Goal: Task Accomplishment & Management: Use online tool/utility

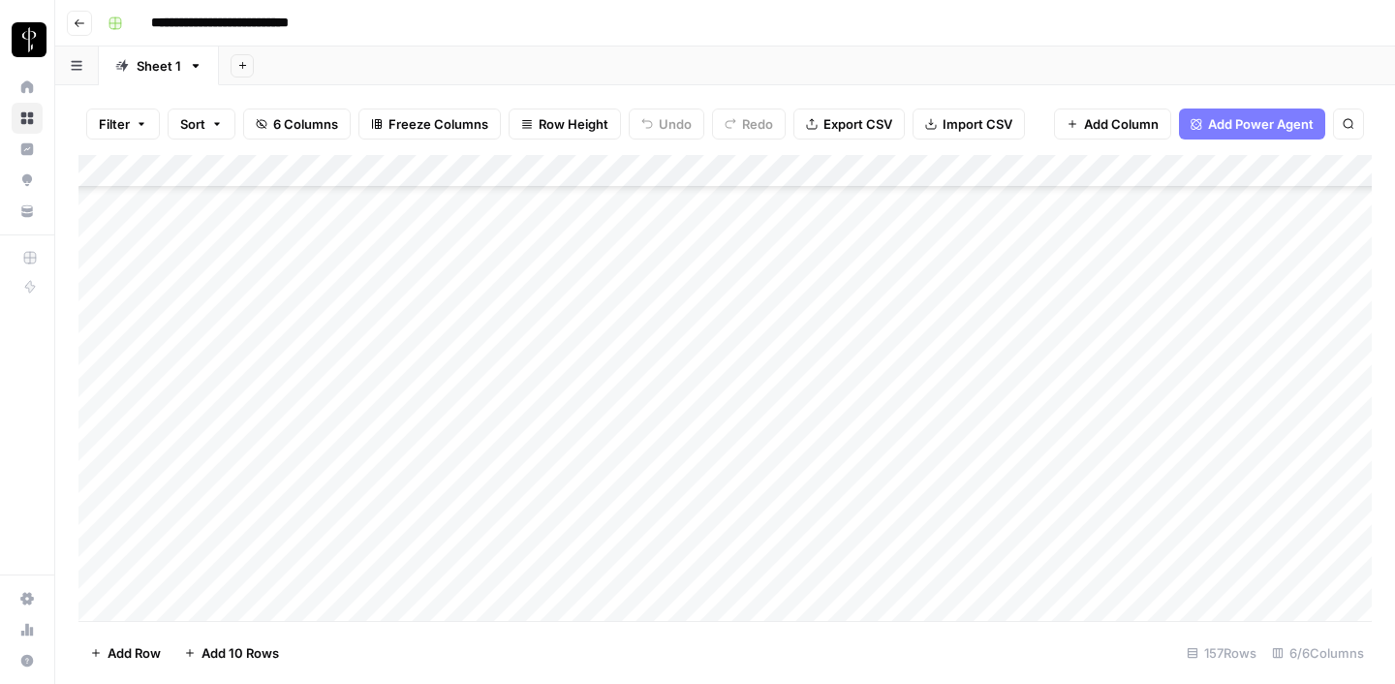
scroll to position [208, 0]
click at [1113, 452] on div "Add Column" at bounding box center [725, 388] width 1294 height 466
click at [1011, 453] on div "Add Column" at bounding box center [725, 388] width 1294 height 466
click at [1016, 458] on div "Add Column" at bounding box center [725, 388] width 1294 height 466
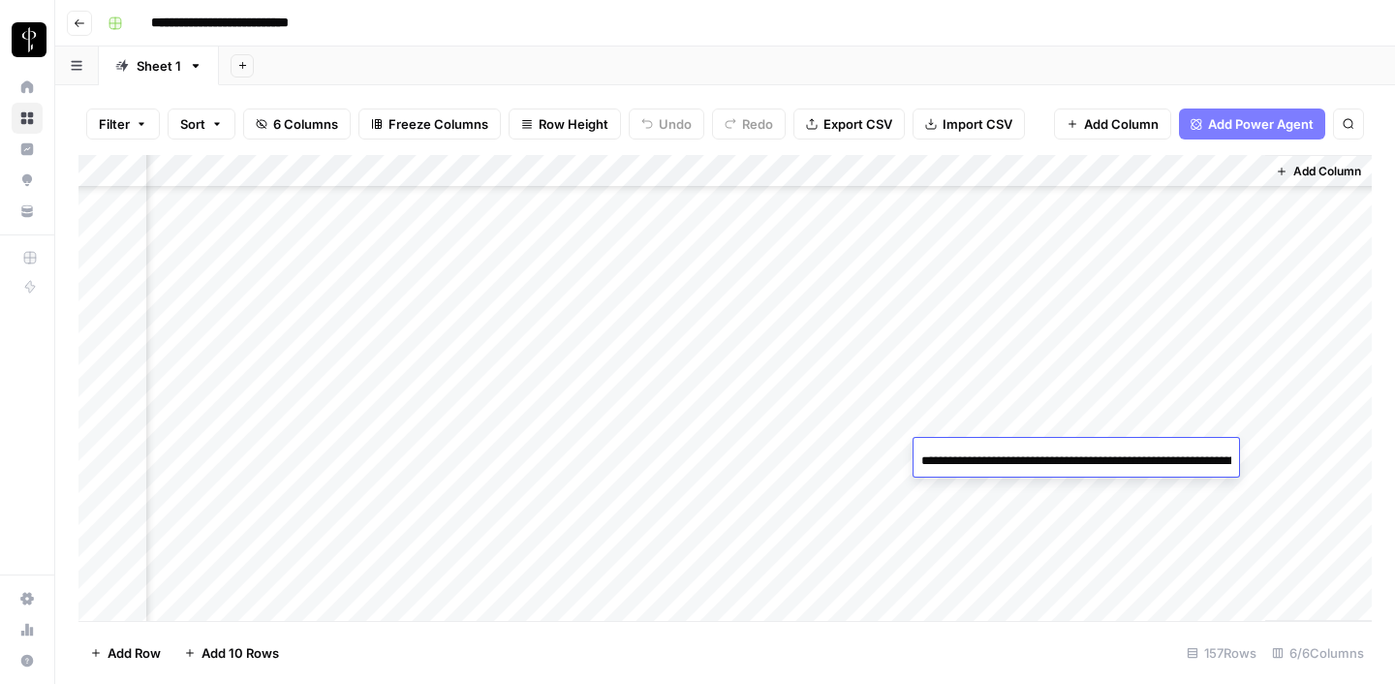
scroll to position [0, 2604]
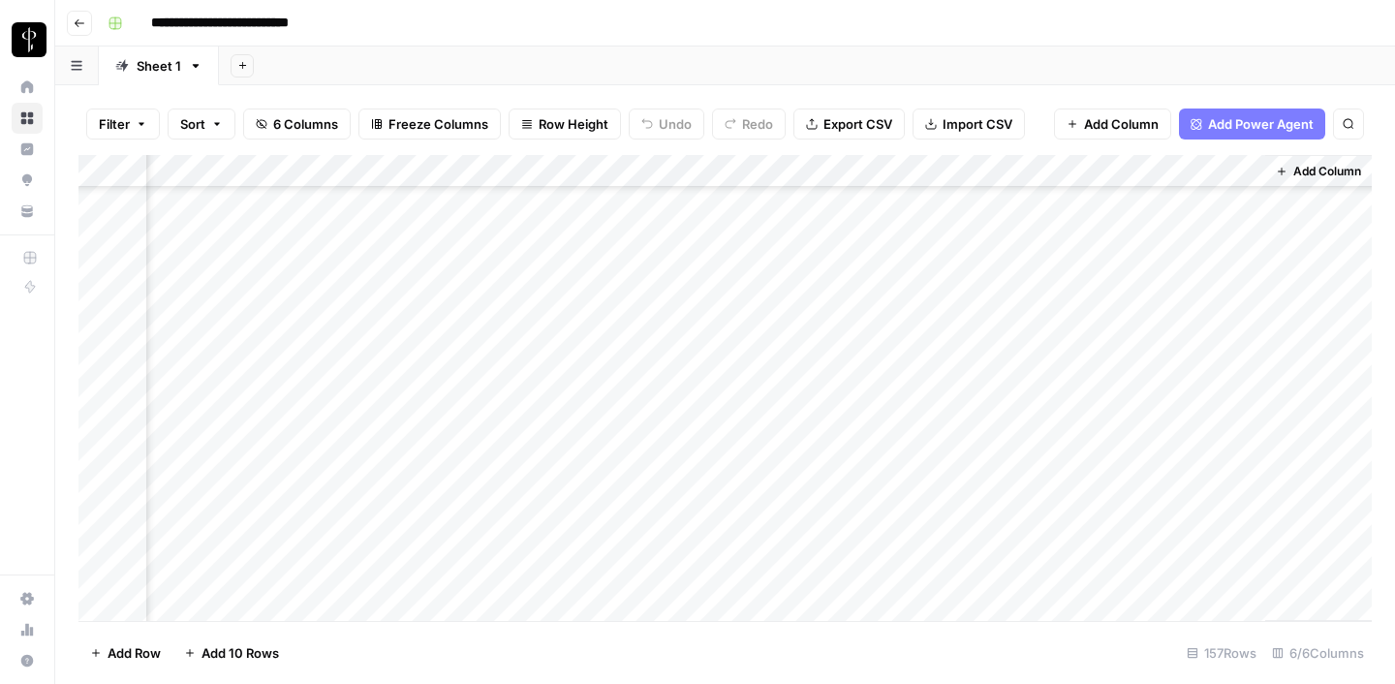
click at [1265, 352] on div "Add Column" at bounding box center [1318, 388] width 107 height 466
click at [1071, 459] on div "Add Column" at bounding box center [725, 388] width 1294 height 466
click at [1067, 456] on div "Add Column" at bounding box center [725, 388] width 1294 height 466
click at [888, 337] on div "Add Column" at bounding box center [725, 388] width 1294 height 466
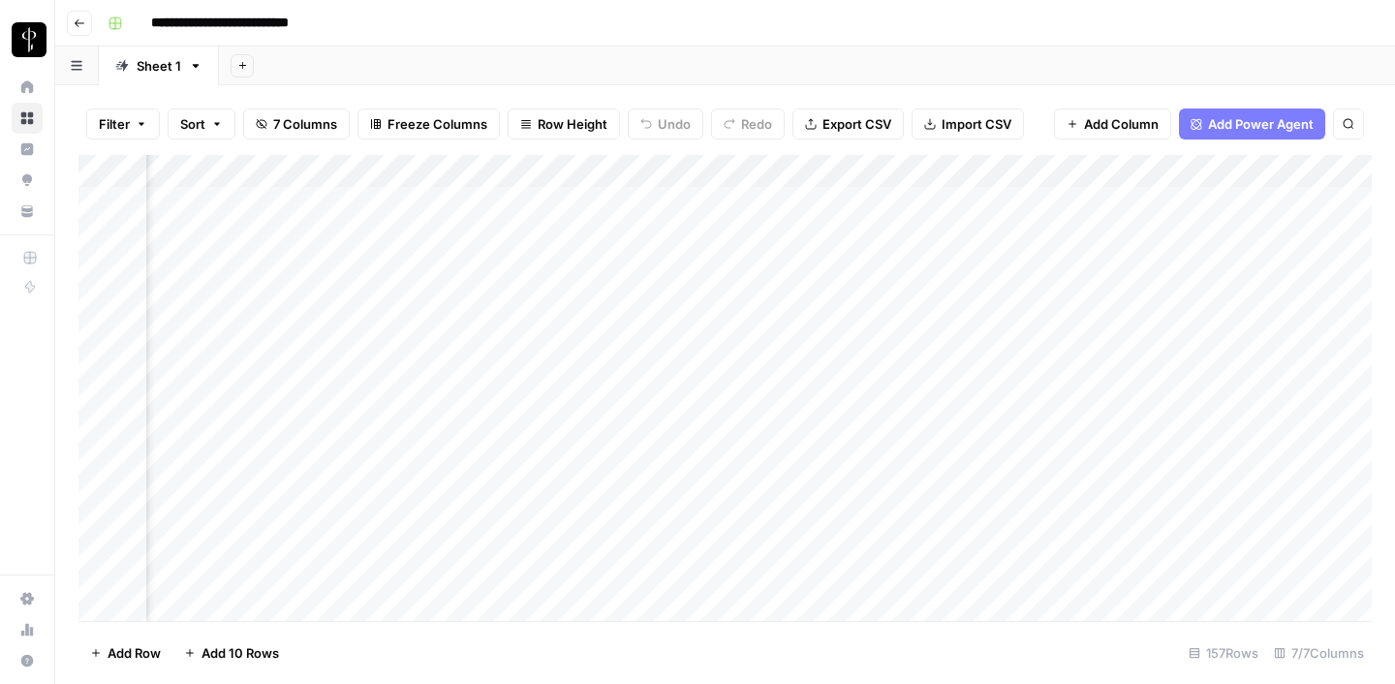
click at [982, 327] on div "Add Column" at bounding box center [725, 388] width 1294 height 466
click at [917, 328] on div "Add Column" at bounding box center [725, 388] width 1294 height 466
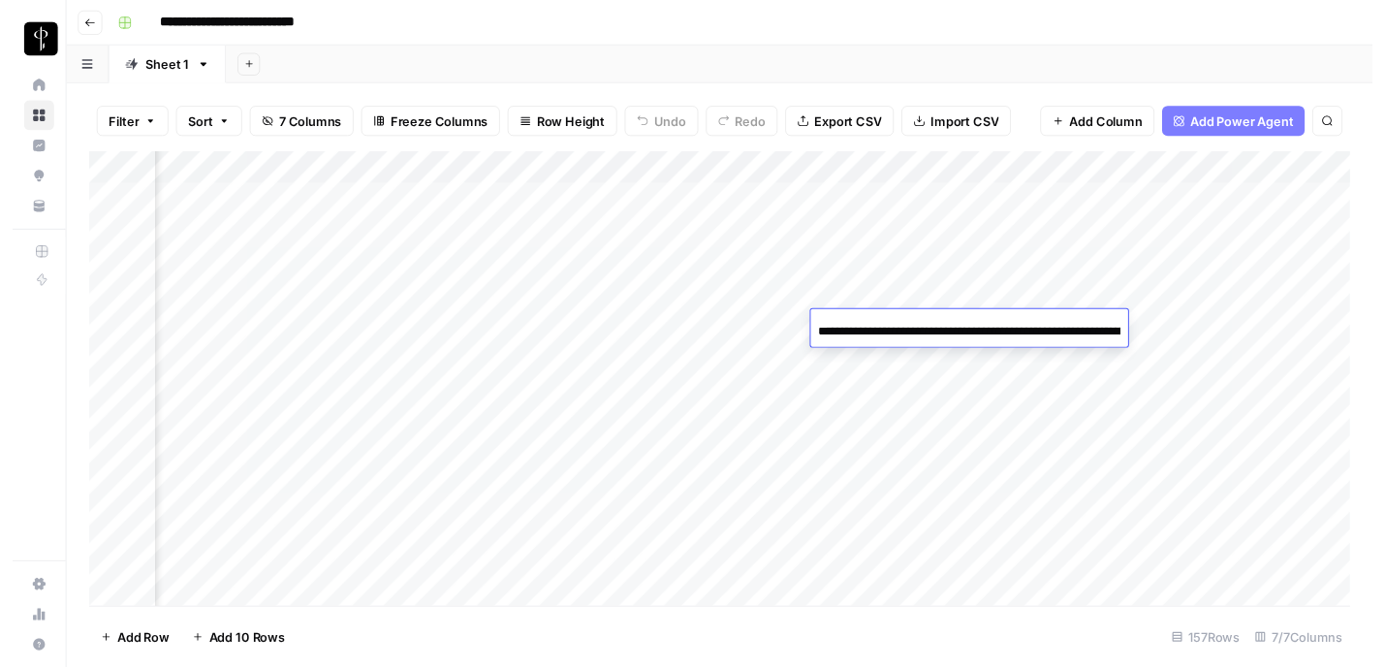
scroll to position [0, 2655]
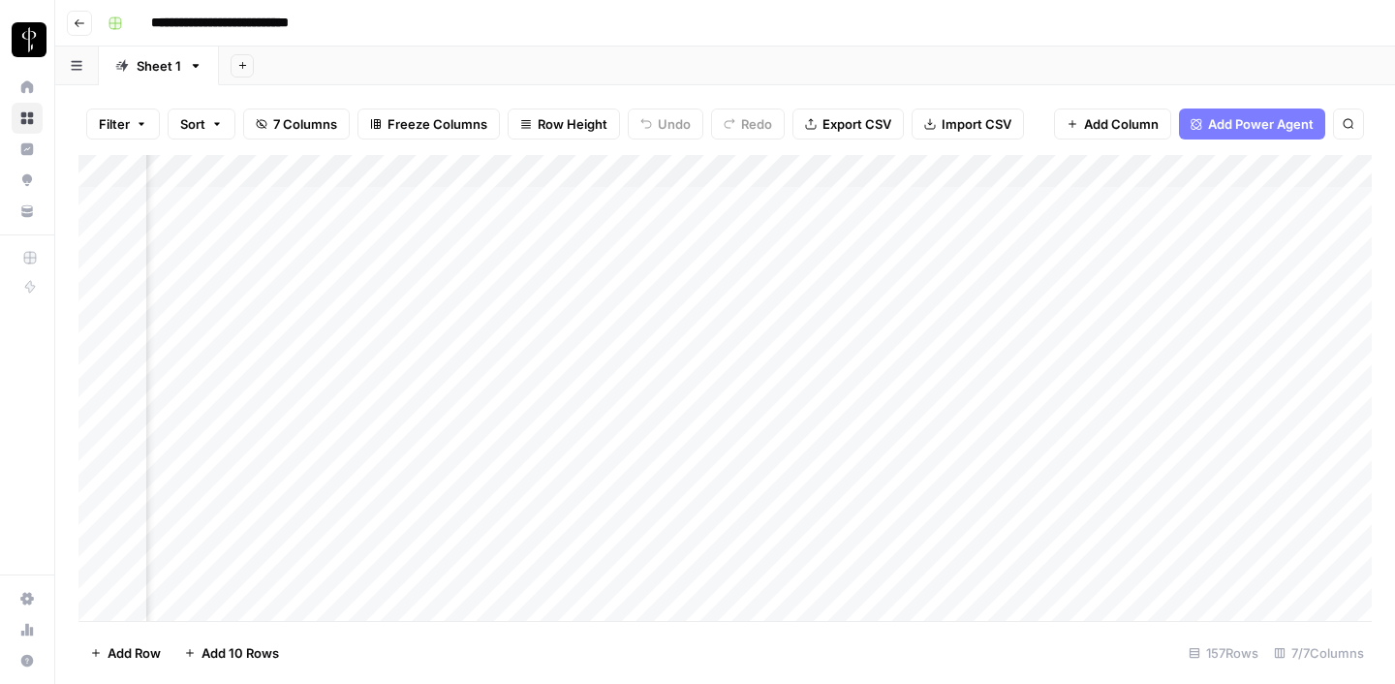
click at [970, 301] on div "Add Column" at bounding box center [725, 388] width 1294 height 466
click at [907, 421] on div "Add Column" at bounding box center [725, 388] width 1294 height 466
click at [973, 432] on div "Add Column" at bounding box center [725, 388] width 1294 height 466
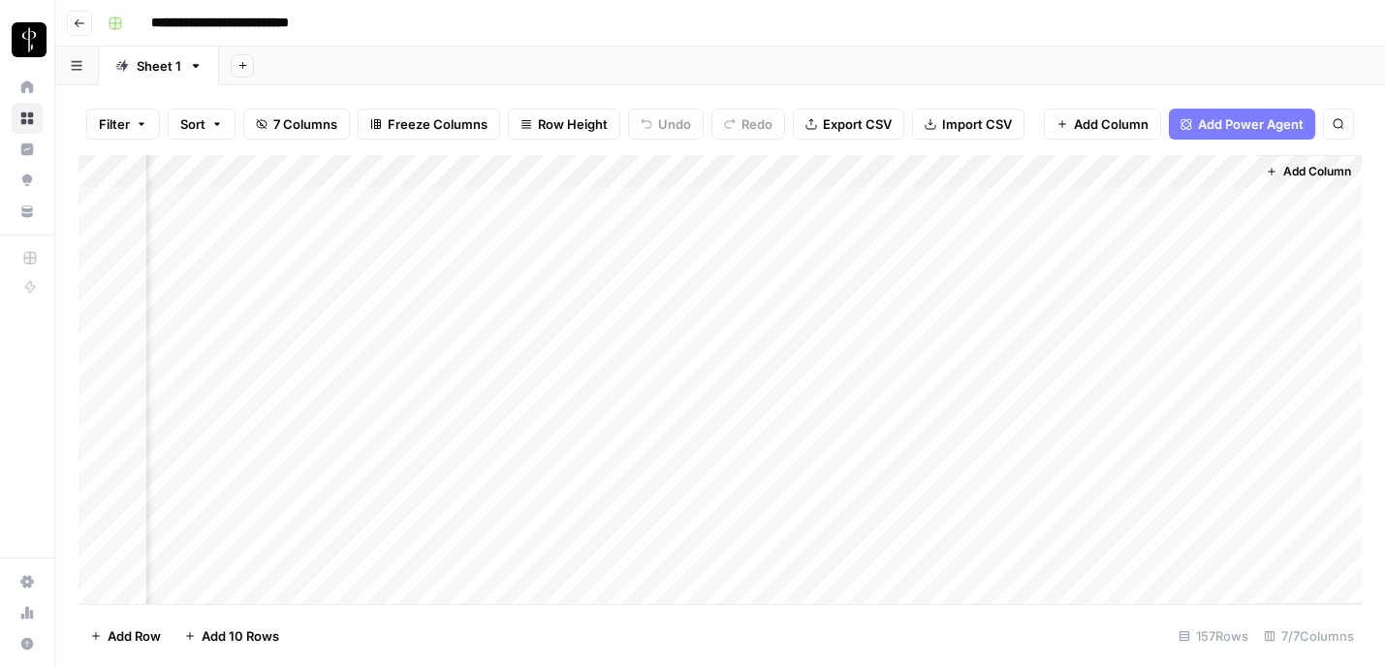
scroll to position [0, 737]
click at [724, 402] on div "Add Column" at bounding box center [719, 379] width 1283 height 449
click at [795, 401] on div "Add Column" at bounding box center [719, 379] width 1283 height 449
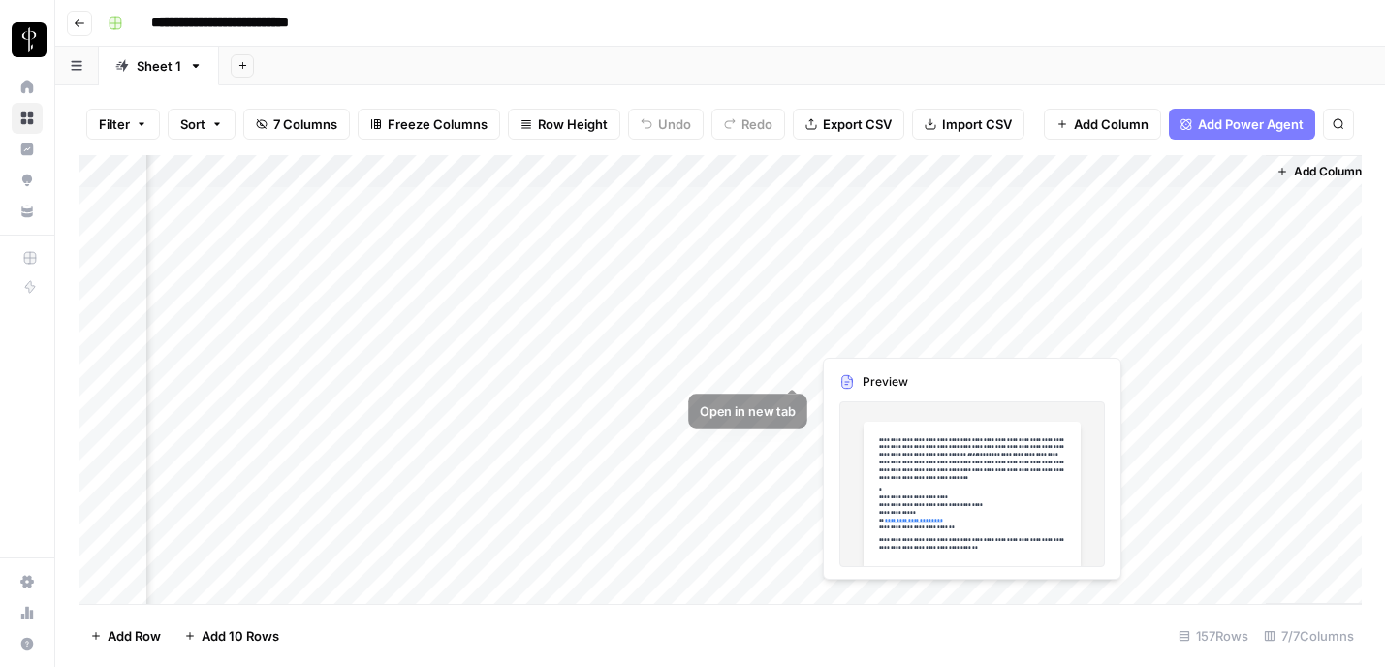
click at [739, 369] on div "Add Column" at bounding box center [719, 379] width 1283 height 449
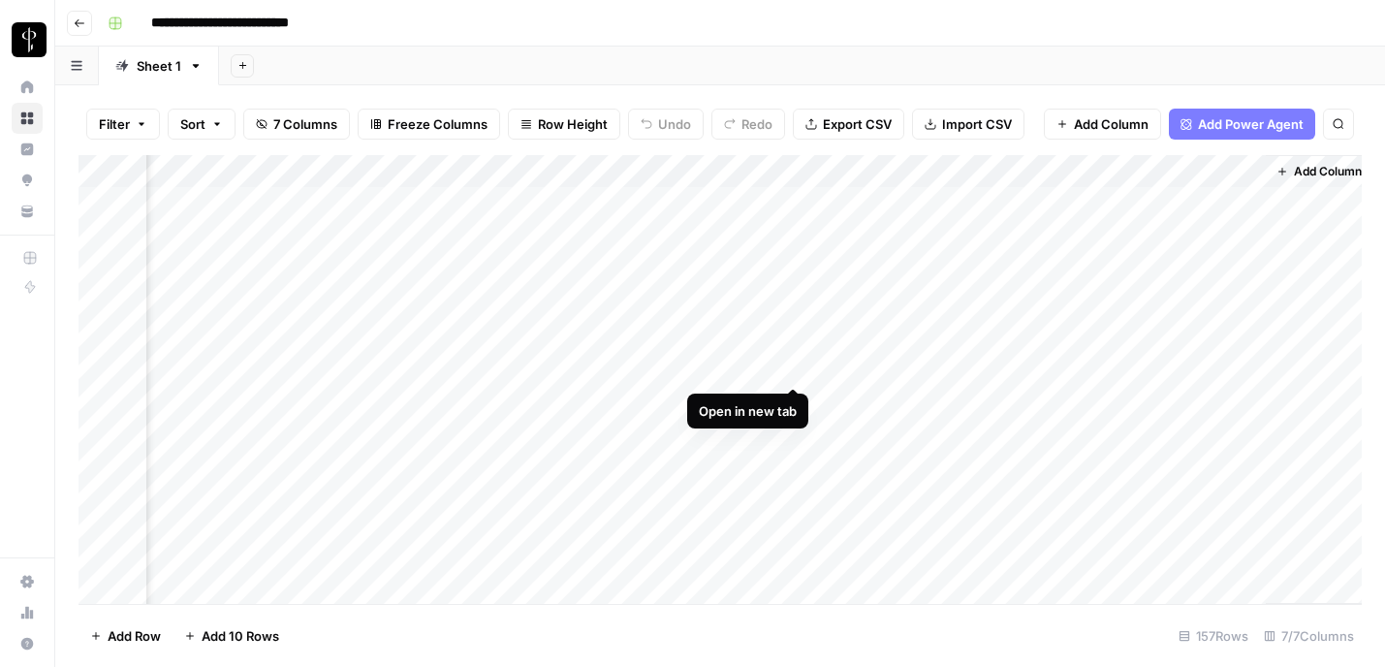
click at [790, 366] on div "Add Column" at bounding box center [719, 379] width 1283 height 449
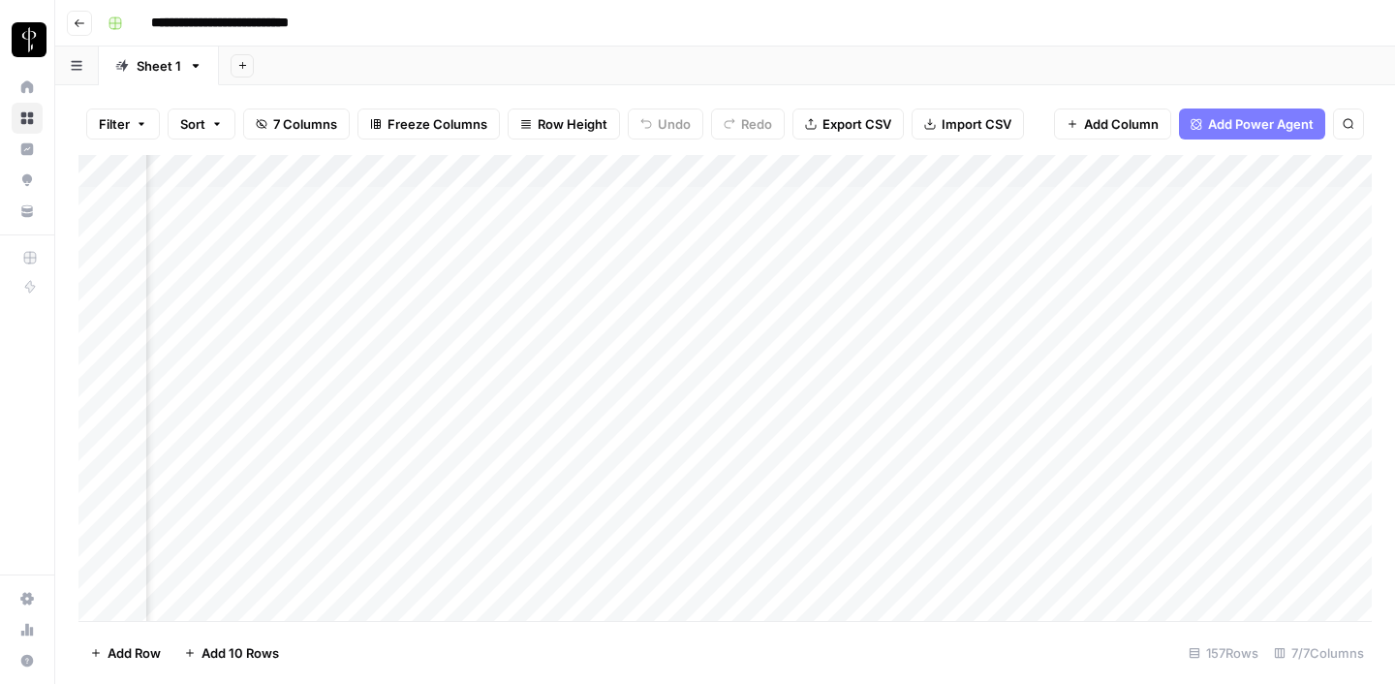
scroll to position [0, 488]
click at [992, 300] on div "Add Column" at bounding box center [725, 388] width 1294 height 466
click at [1041, 297] on div "Add Column" at bounding box center [725, 388] width 1294 height 466
click at [1042, 484] on div "Add Column" at bounding box center [725, 388] width 1294 height 466
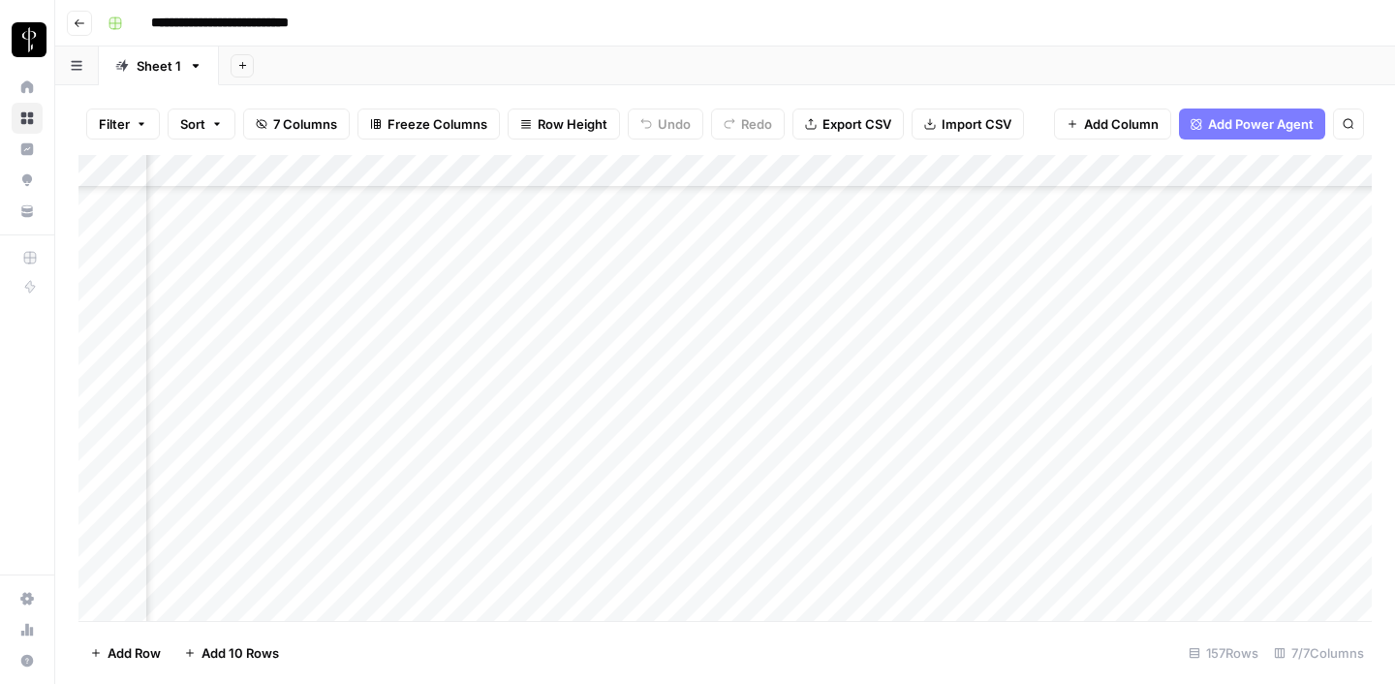
scroll to position [730, 488]
click at [1033, 465] on div "Add Column" at bounding box center [725, 388] width 1294 height 466
click at [1041, 519] on div "Add Column" at bounding box center [725, 388] width 1294 height 466
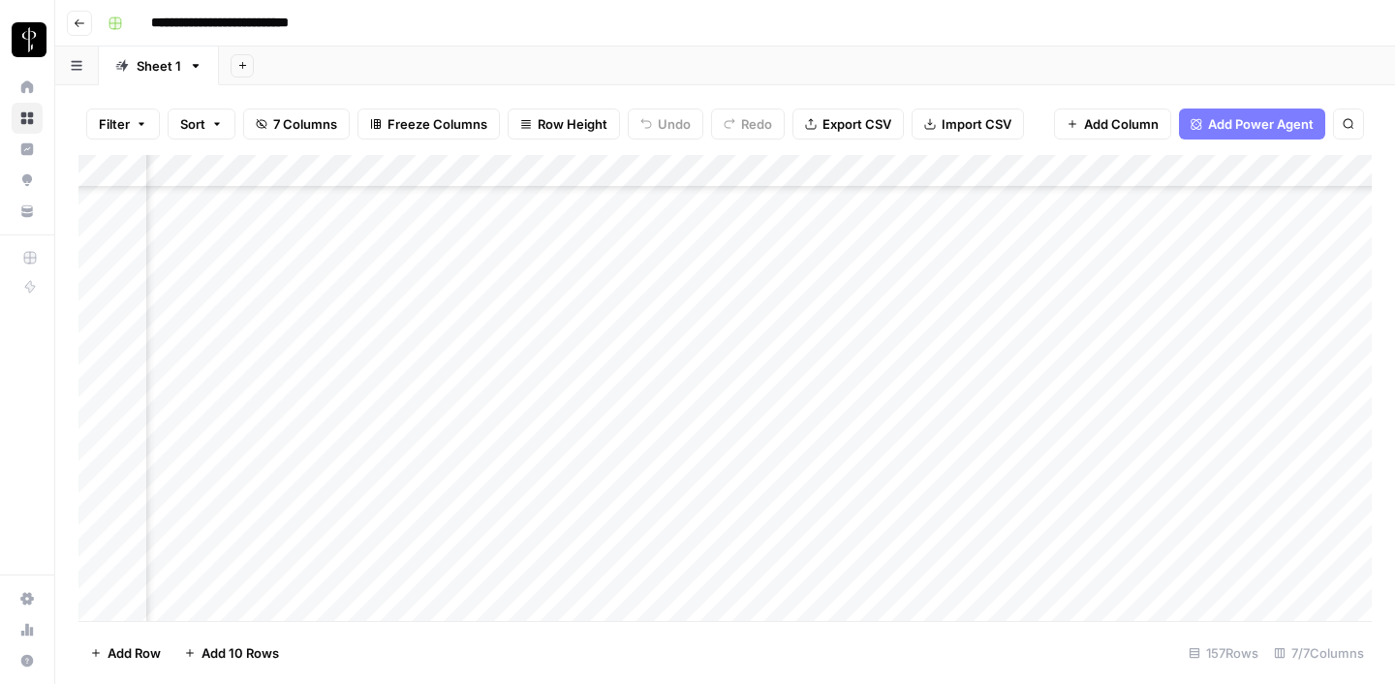
click at [1037, 470] on div "Add Column" at bounding box center [725, 388] width 1294 height 466
click at [1041, 536] on div "Add Column" at bounding box center [725, 388] width 1294 height 466
click at [1045, 524] on div "Add Column" at bounding box center [725, 388] width 1294 height 466
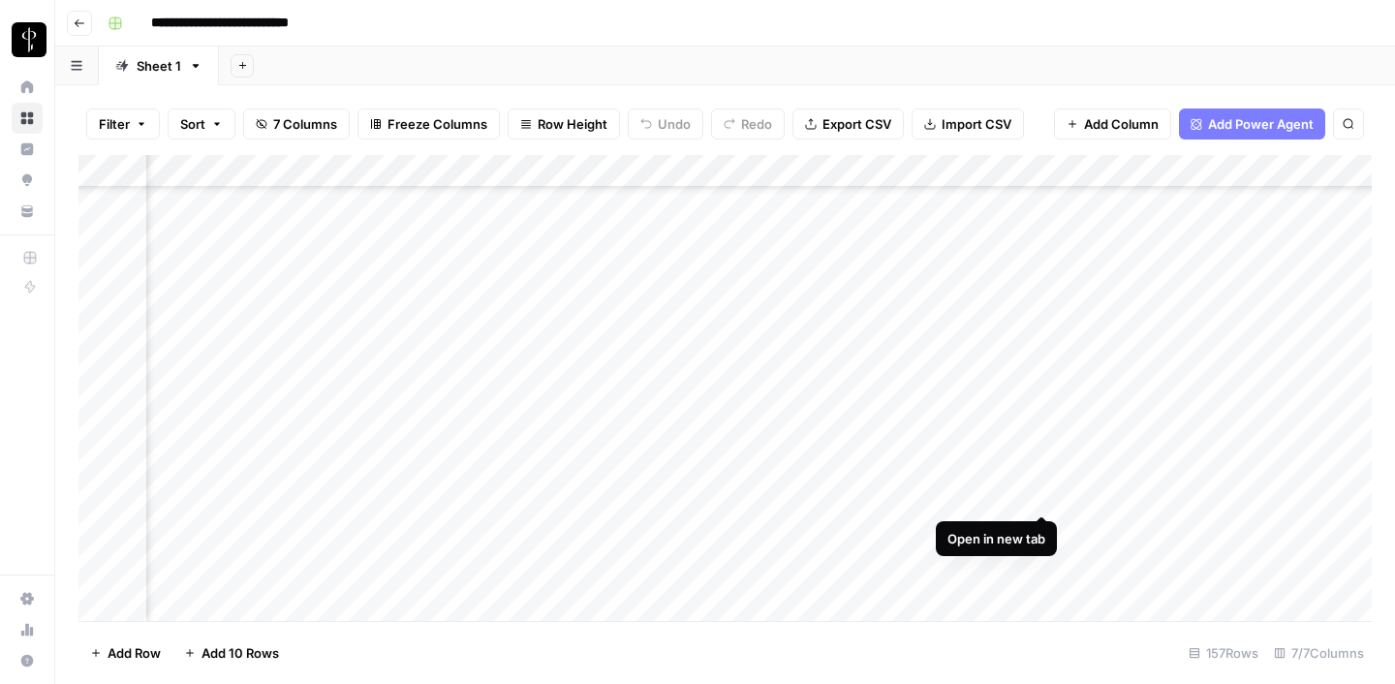
click at [1044, 491] on div "Add Column" at bounding box center [725, 388] width 1294 height 466
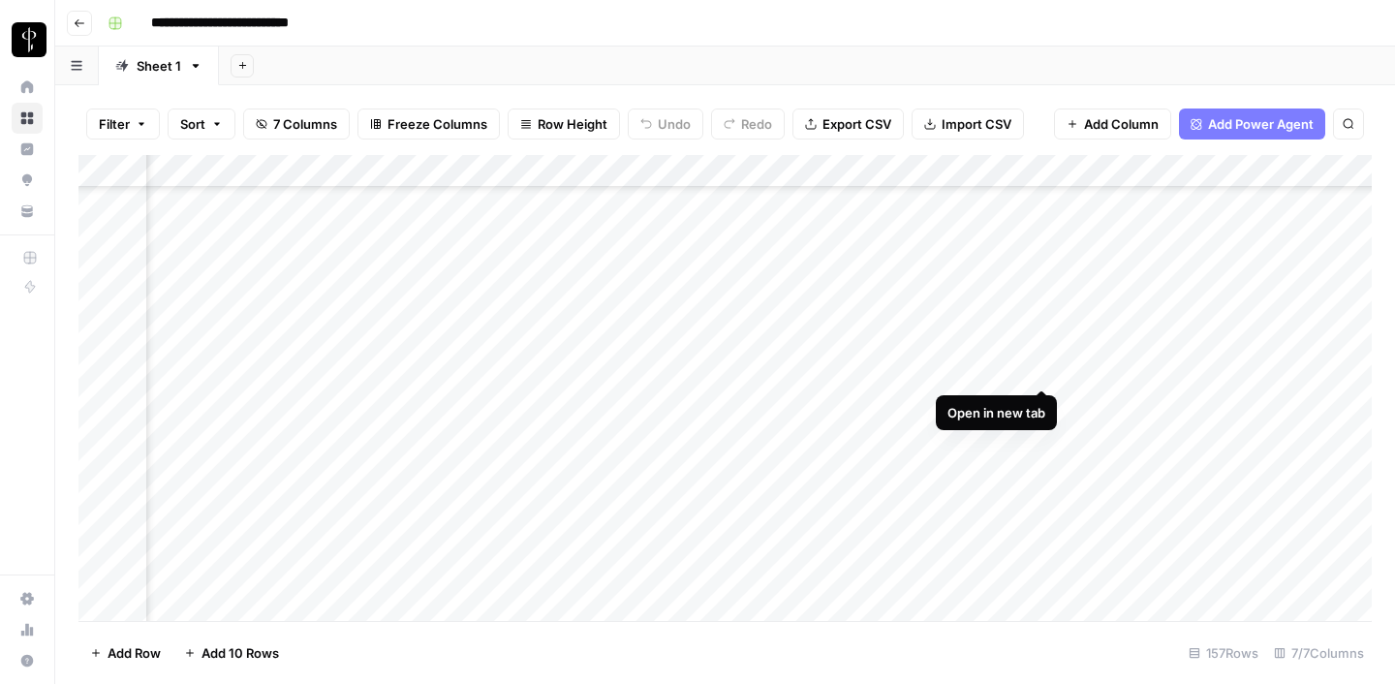
click at [1039, 369] on div "Add Column" at bounding box center [725, 388] width 1294 height 466
click at [1196, 464] on div "Add Column" at bounding box center [725, 388] width 1294 height 466
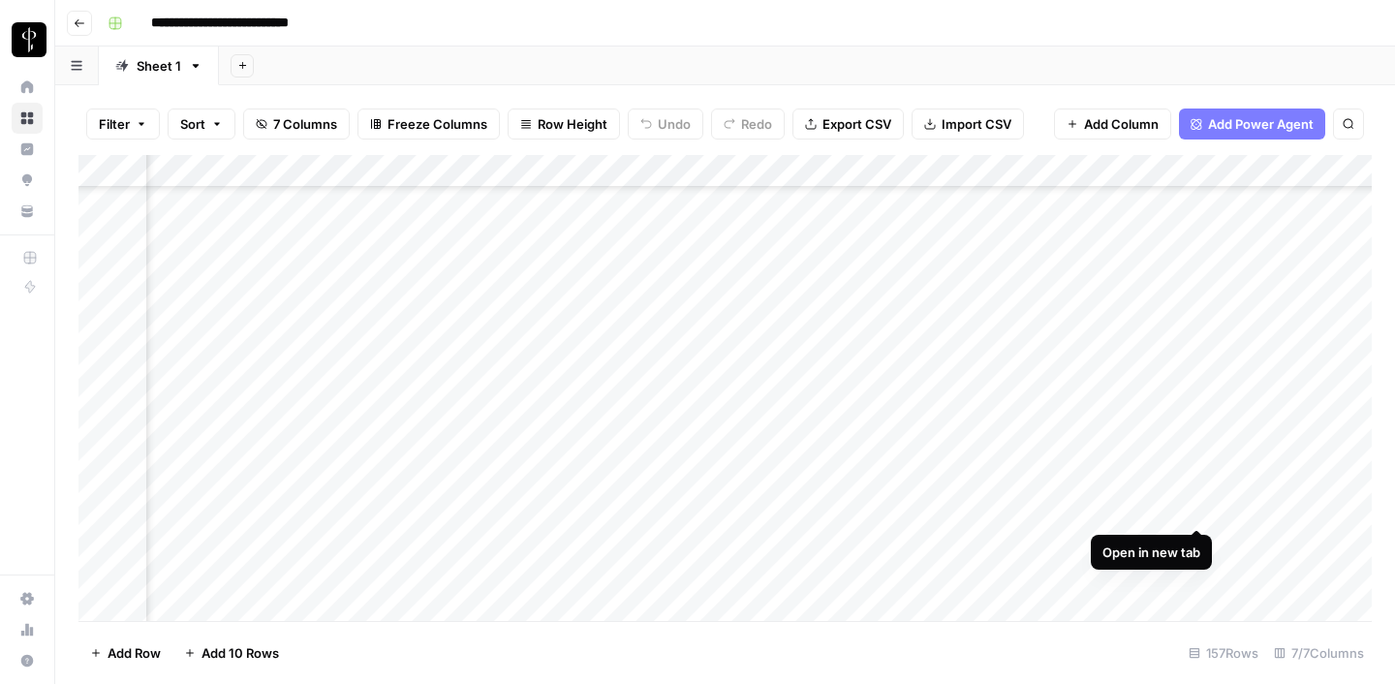
click at [1197, 504] on div "Add Column" at bounding box center [725, 388] width 1294 height 466
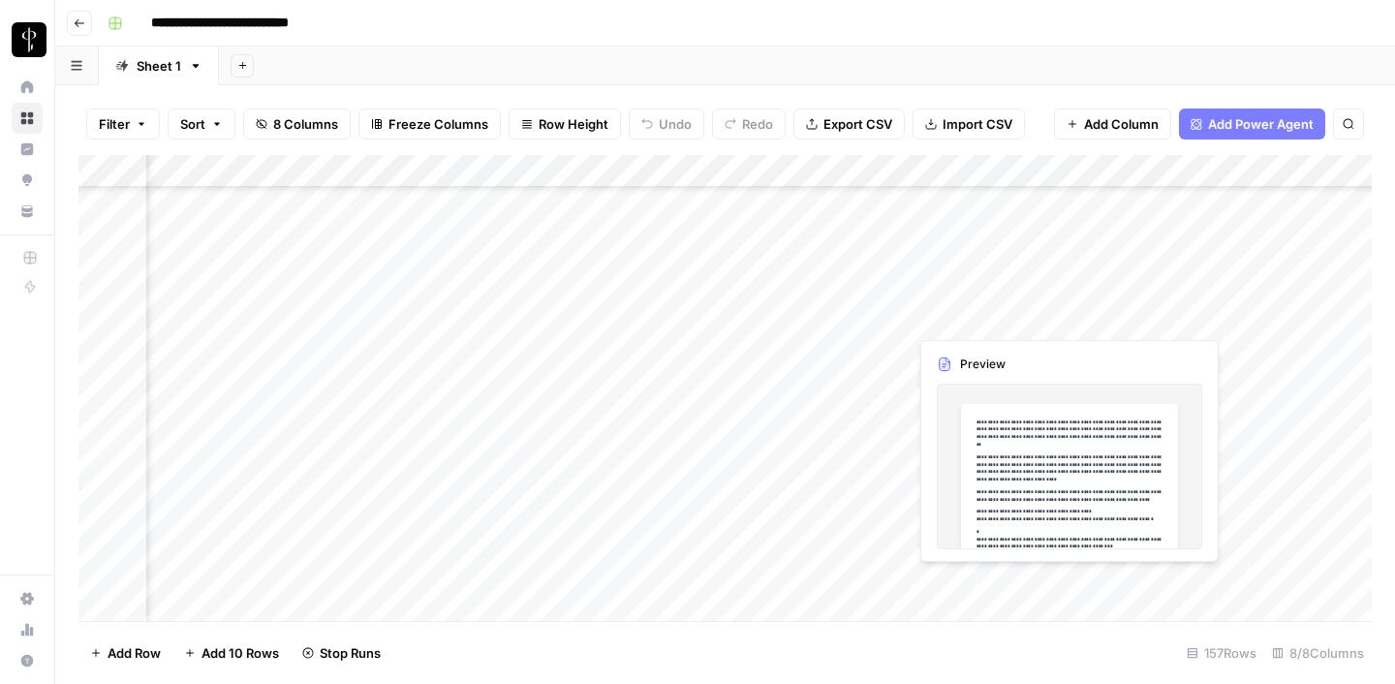
click at [823, 585] on div "Add Column" at bounding box center [725, 388] width 1294 height 466
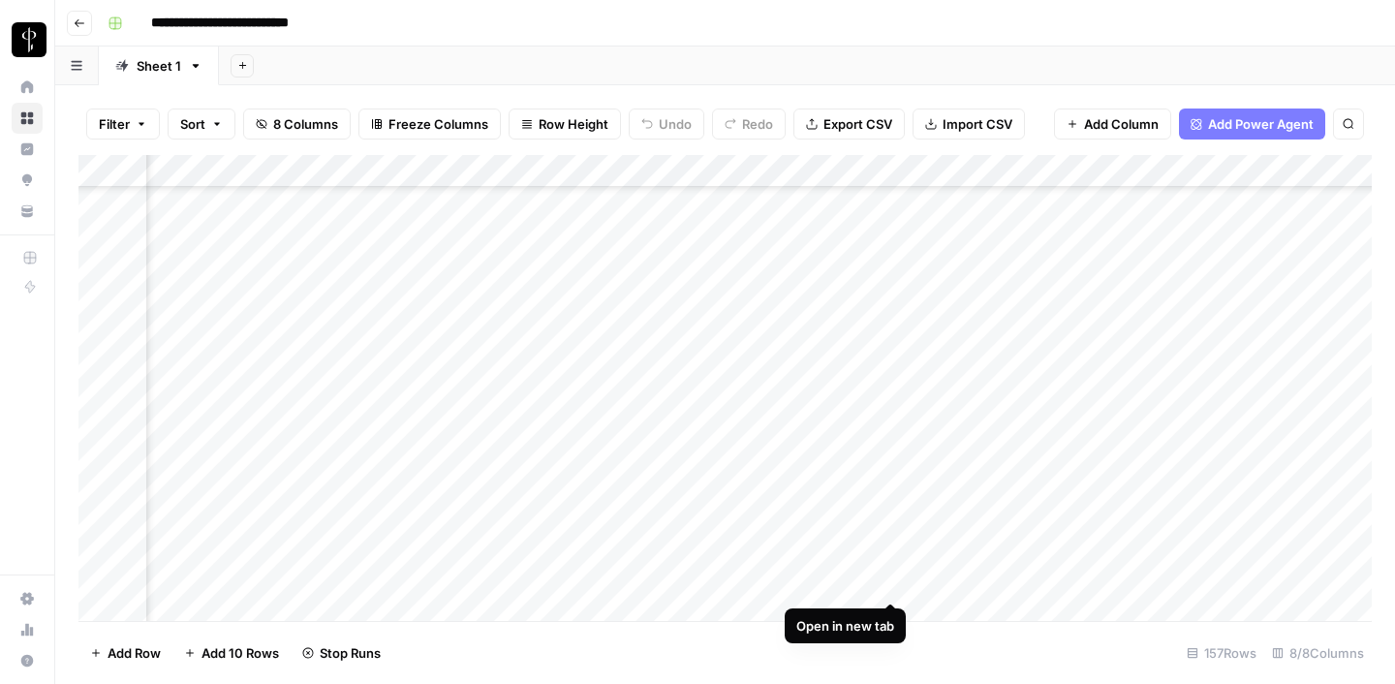
click at [896, 581] on div "Add Column" at bounding box center [725, 388] width 1294 height 466
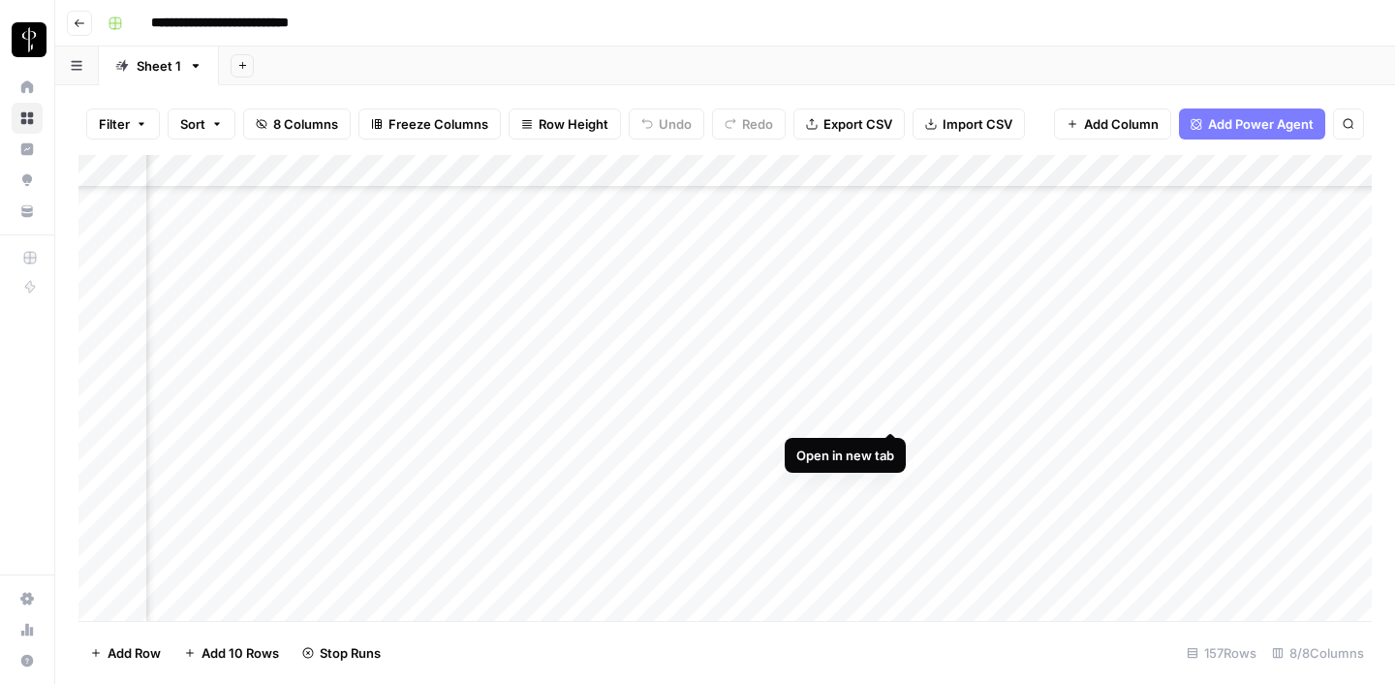
click at [889, 409] on div "Add Column" at bounding box center [725, 388] width 1294 height 466
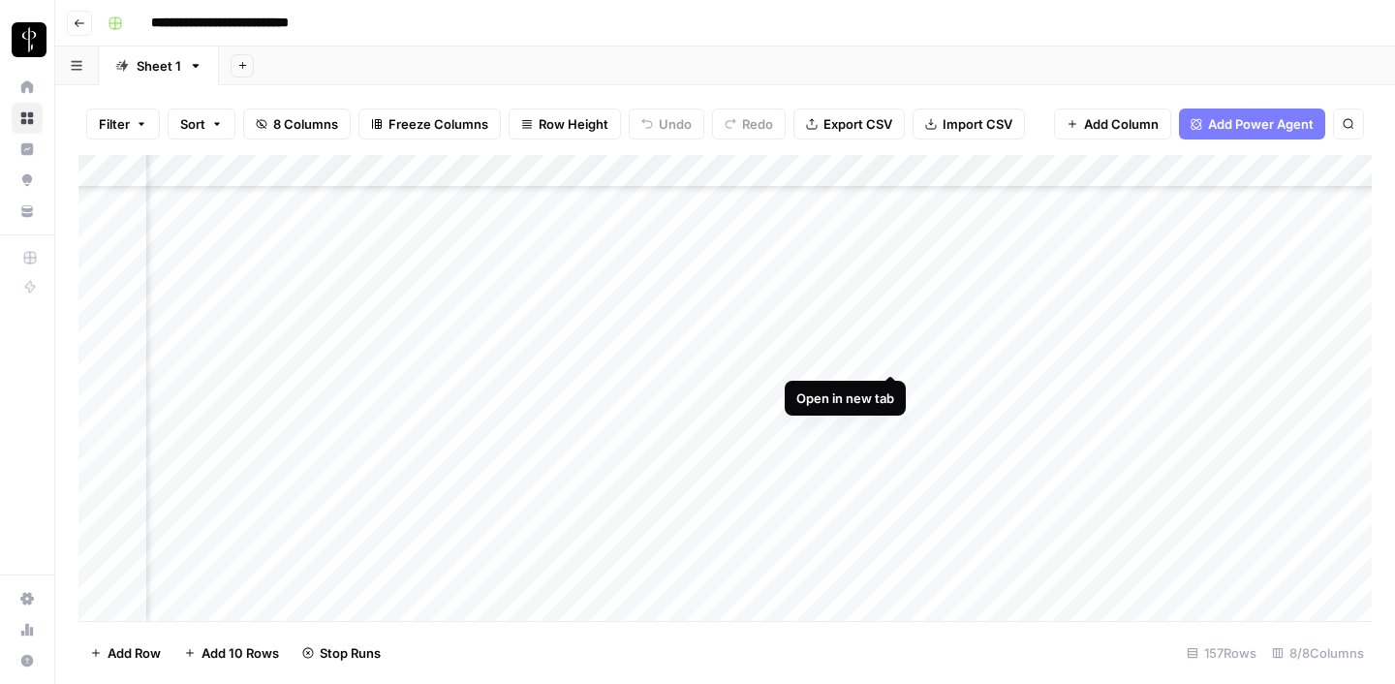
click at [890, 352] on div "Add Column" at bounding box center [725, 388] width 1294 height 466
click at [960, 401] on div "Add Column" at bounding box center [725, 388] width 1294 height 466
click at [968, 432] on div "Add Column" at bounding box center [725, 388] width 1294 height 466
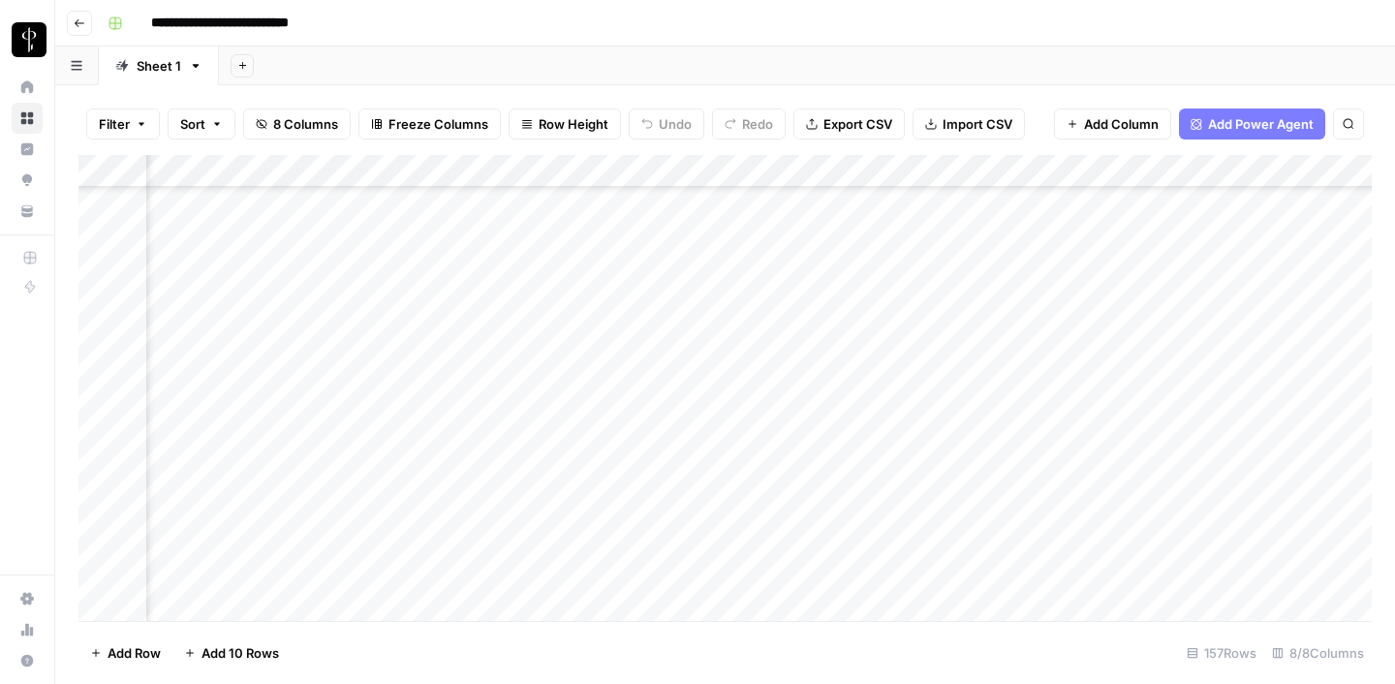
scroll to position [4119, 564]
click at [966, 233] on div "Add Column" at bounding box center [725, 388] width 1294 height 466
click at [965, 400] on div "Add Column" at bounding box center [725, 388] width 1294 height 466
click at [961, 426] on div "Add Column" at bounding box center [725, 388] width 1294 height 466
click at [1133, 434] on div "Add Column" at bounding box center [725, 388] width 1294 height 466
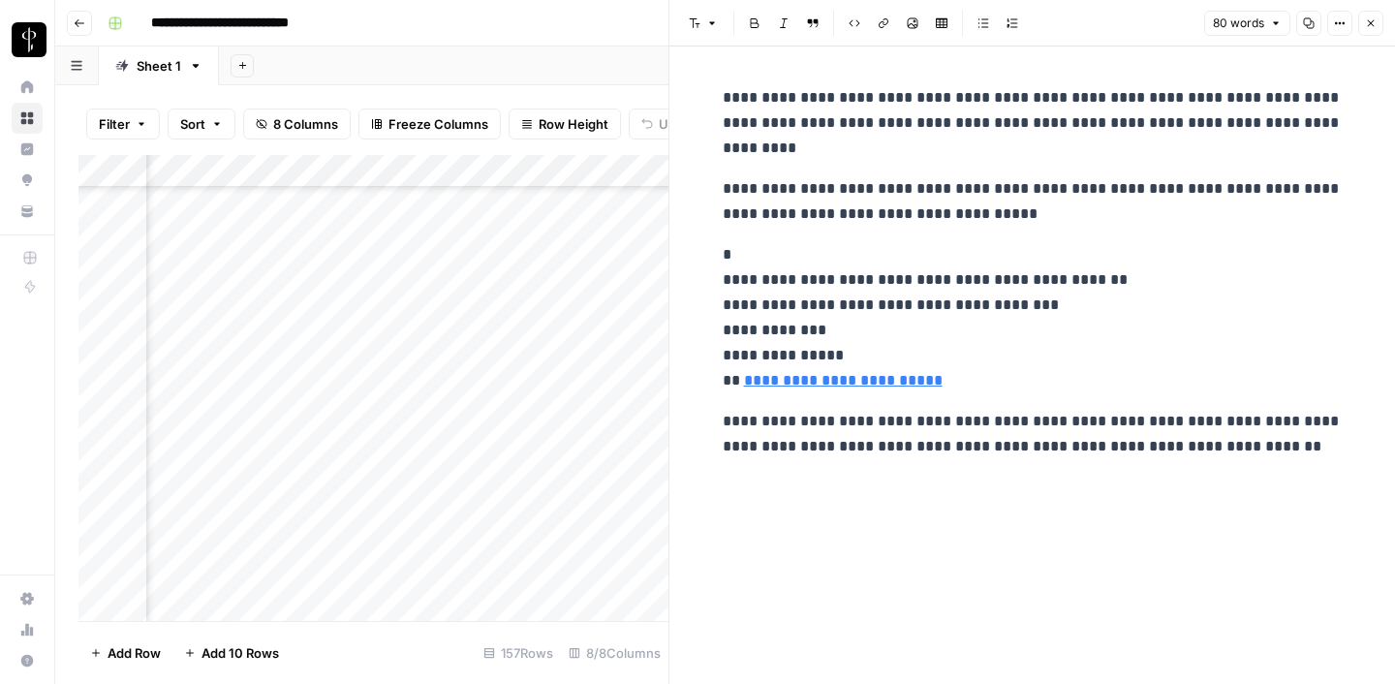
click at [1365, 24] on icon "button" at bounding box center [1371, 23] width 12 height 12
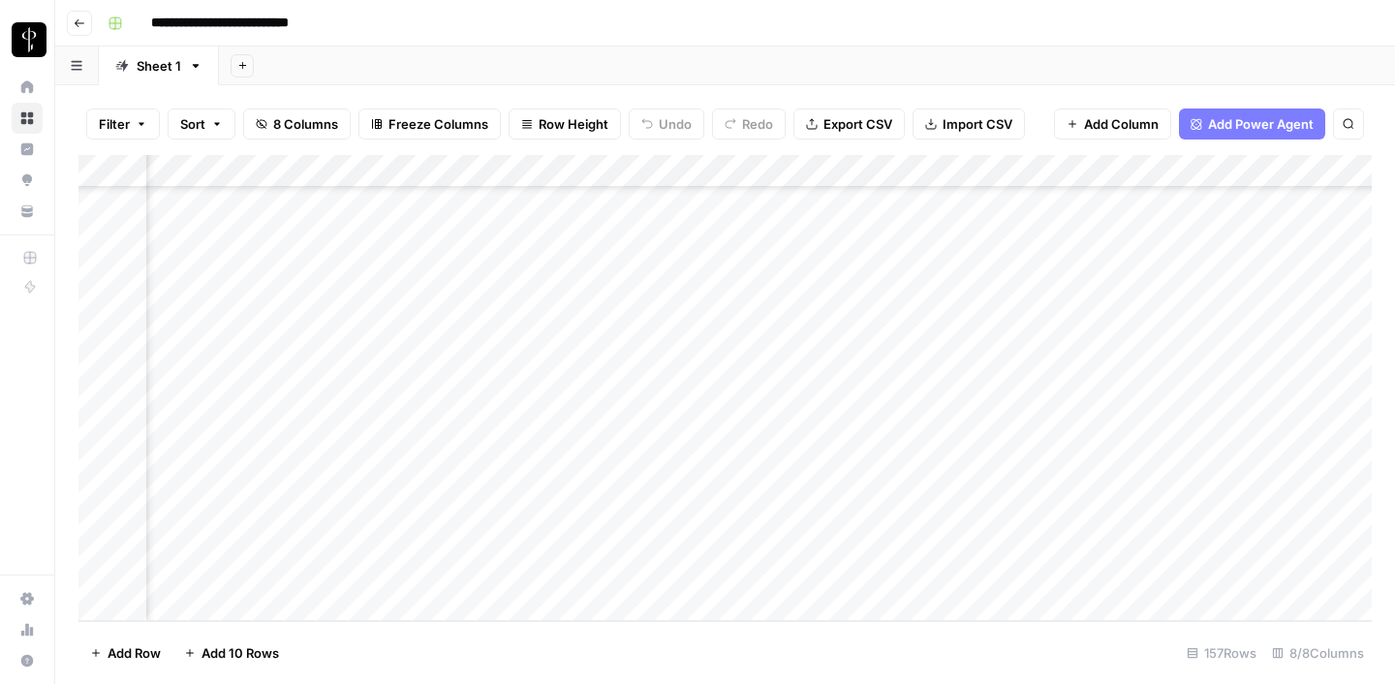
scroll to position [4770, 370]
click at [1161, 411] on div "Add Column" at bounding box center [725, 388] width 1294 height 466
